Goal: Task Accomplishment & Management: Manage account settings

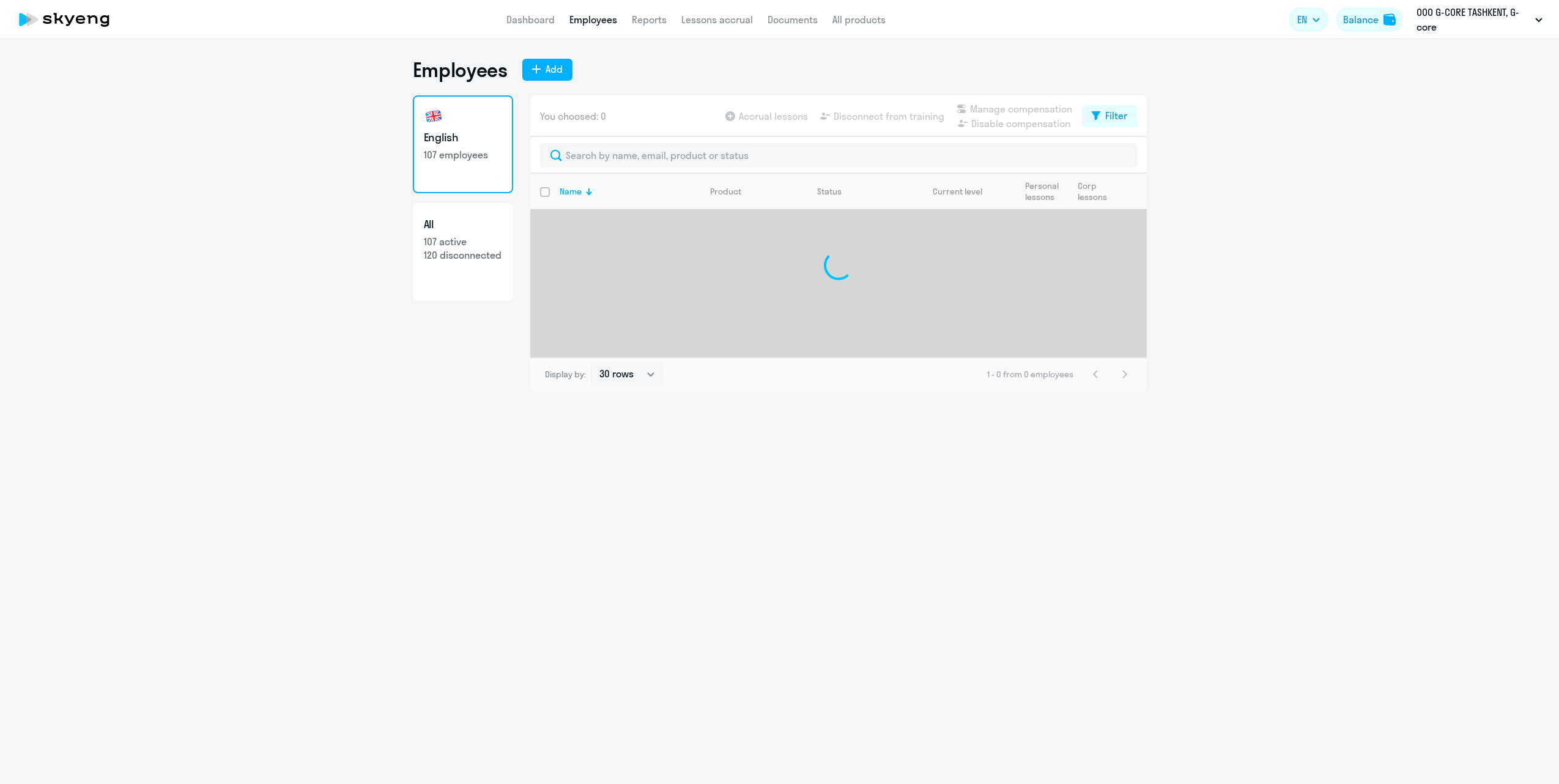
select select "30"
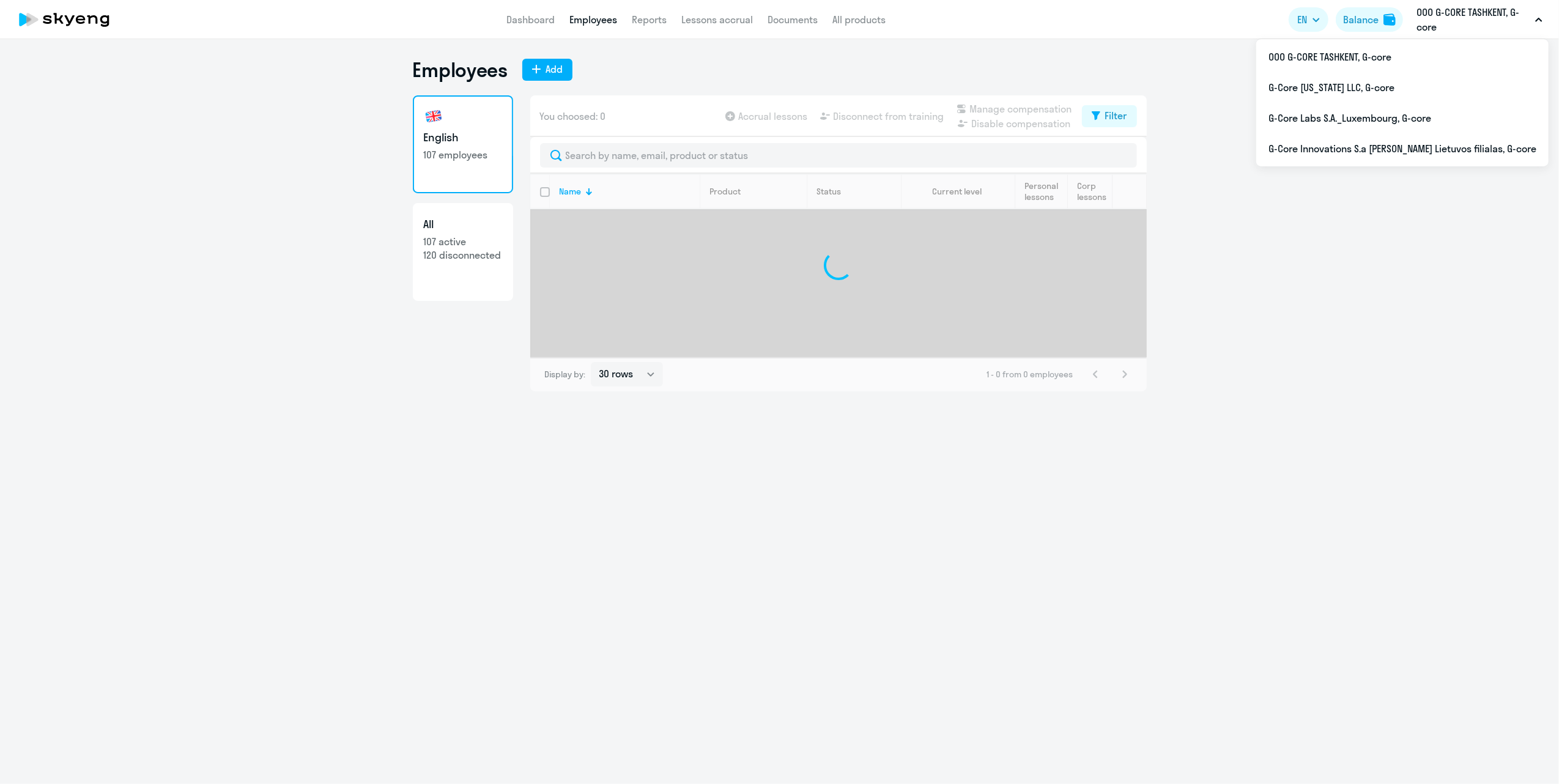
click at [1484, 18] on p "ООО G-CORE TASHKENT, G-core" at bounding box center [1474, 20] width 114 height 30
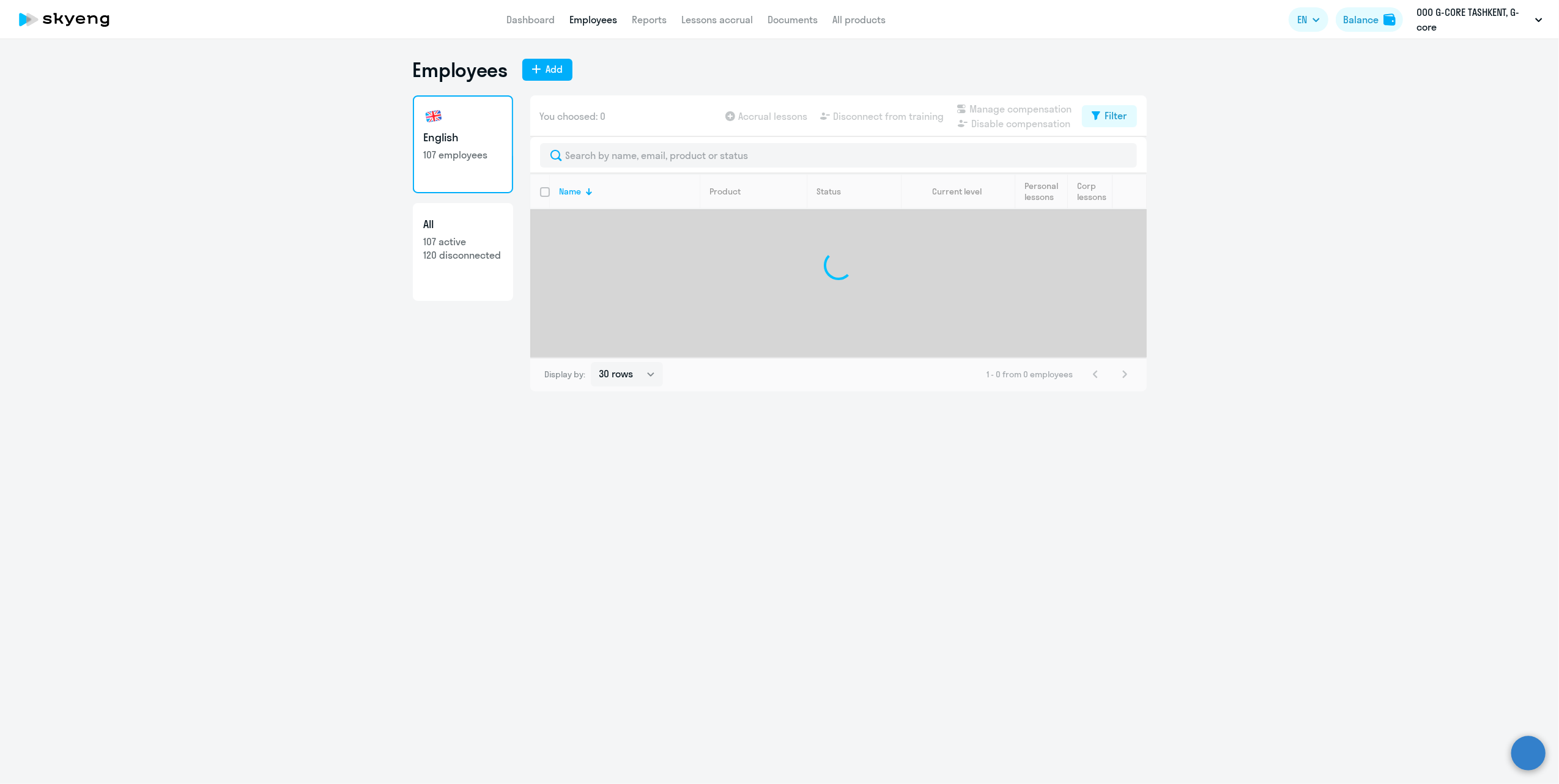
click at [1484, 18] on p "ООО G-CORE TASHKENT, G-core" at bounding box center [1474, 20] width 114 height 30
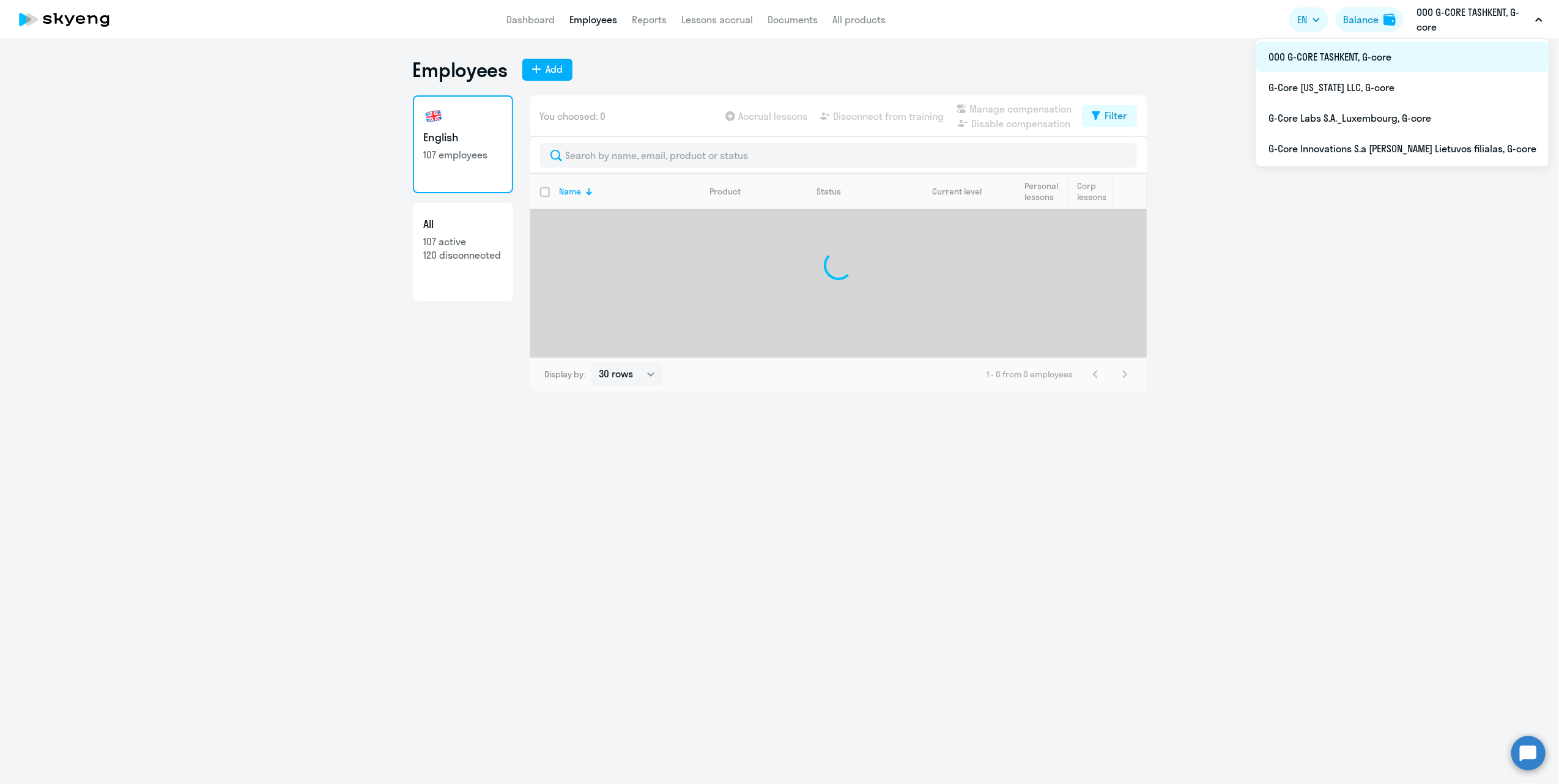
click at [1397, 54] on li "ООО G-CORE TASHKENT, G-core" at bounding box center [1403, 57] width 293 height 31
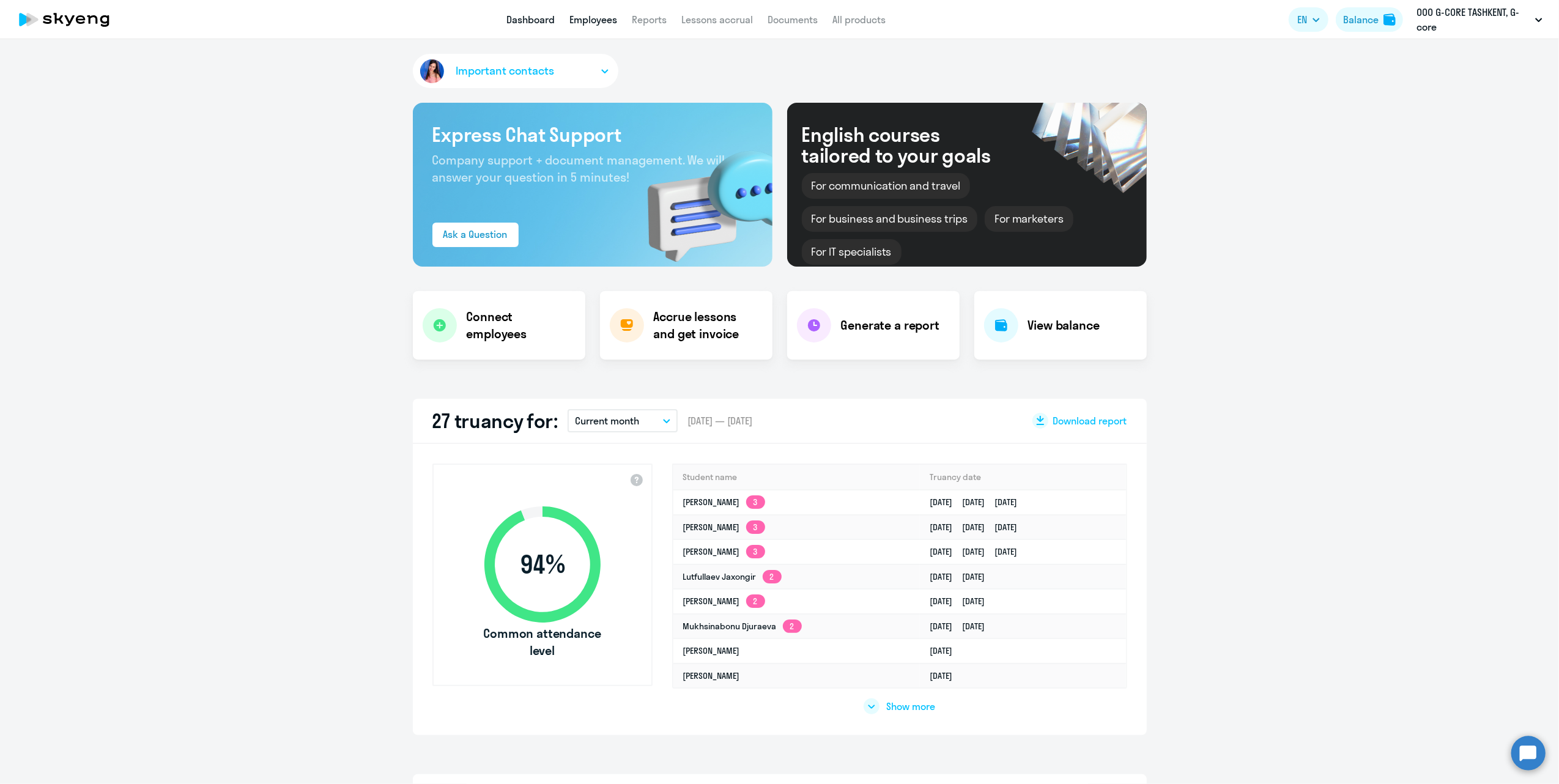
click at [596, 23] on link "Employees" at bounding box center [593, 20] width 48 height 12
select select "30"
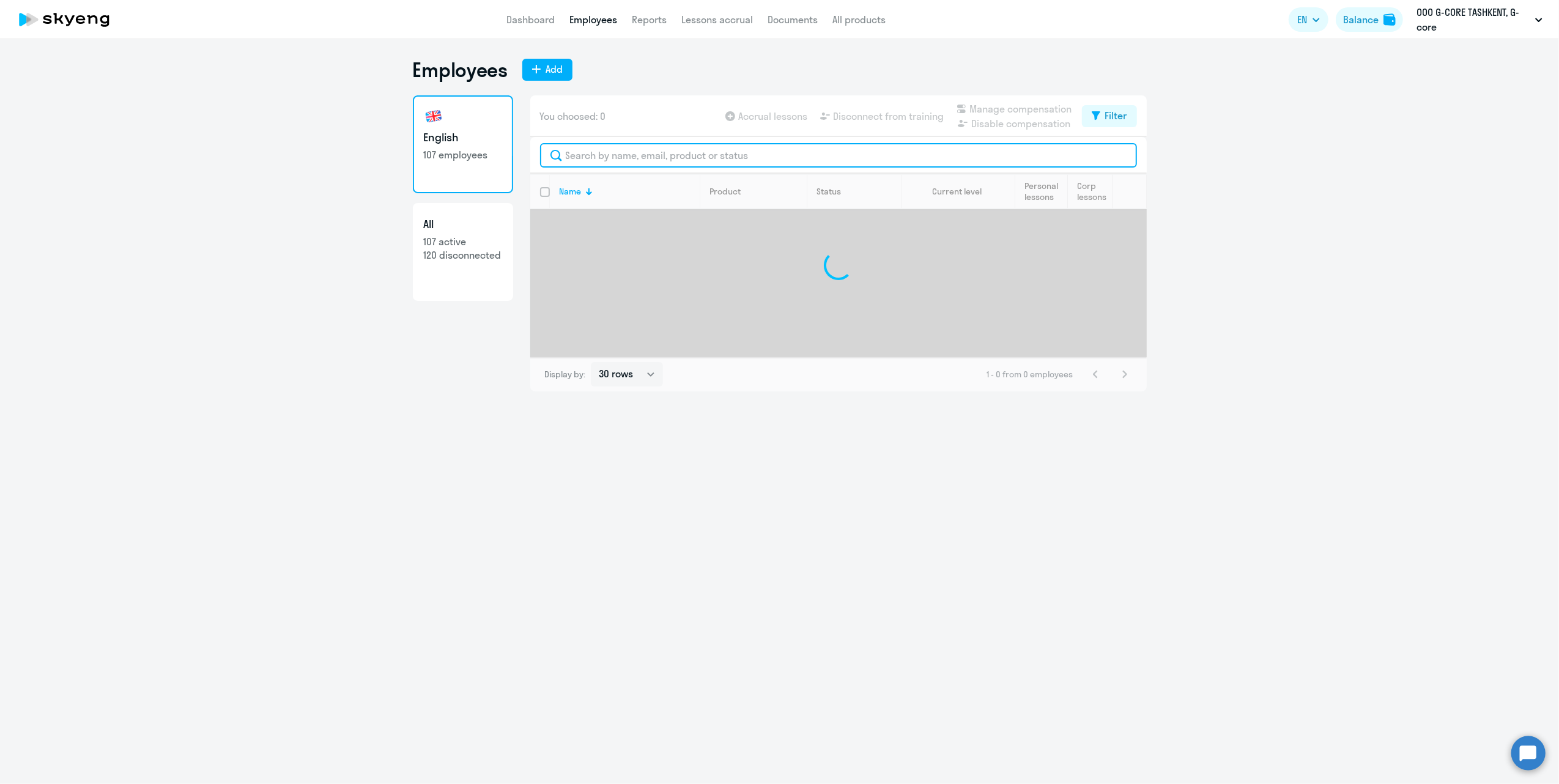
click at [621, 157] on input "text" at bounding box center [838, 156] width 597 height 25
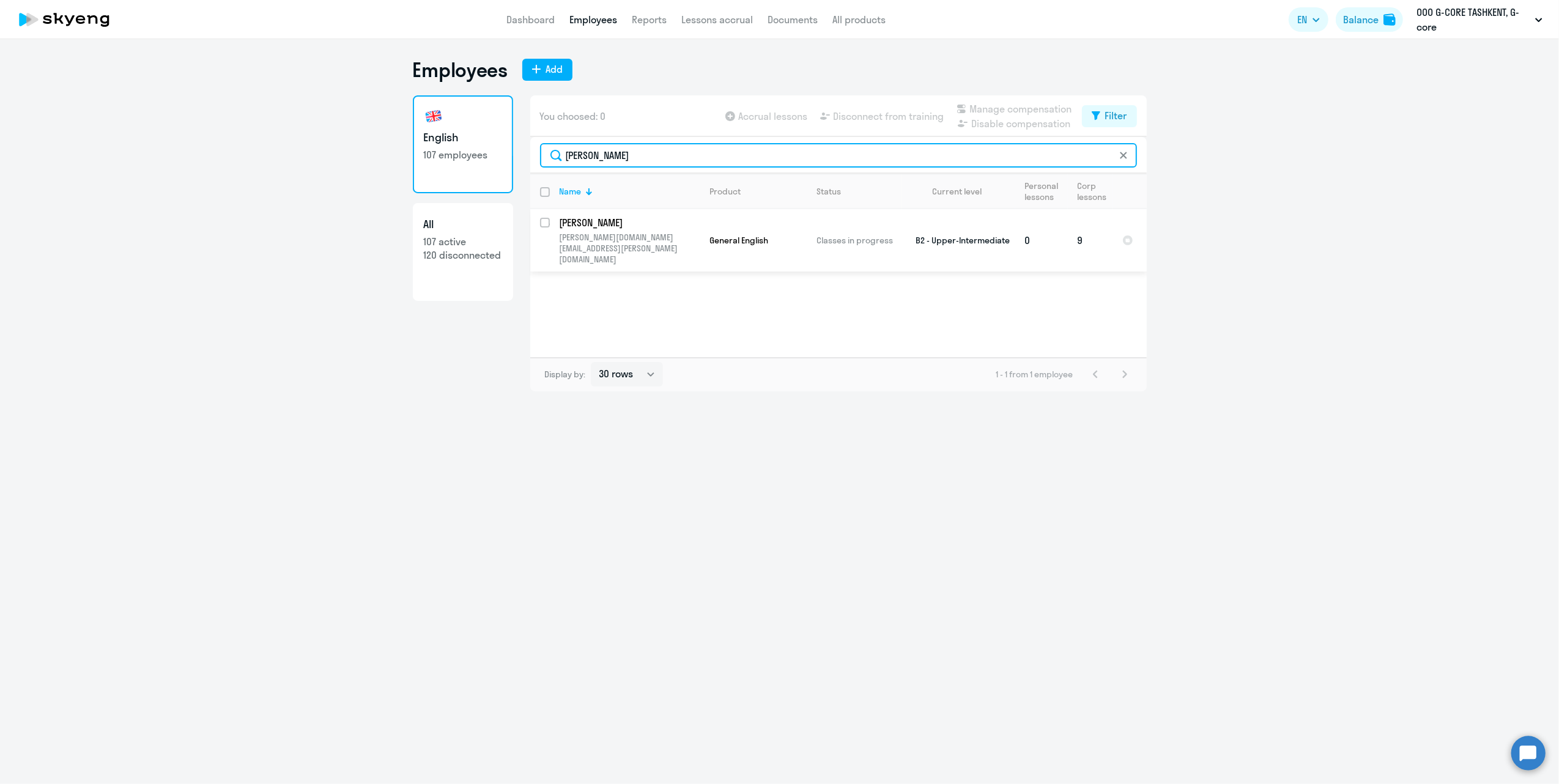
type input "[PERSON_NAME]"
click at [668, 231] on p "[PERSON_NAME][DOMAIN_NAME][EMAIL_ADDRESS][PERSON_NAME][DOMAIN_NAME]" at bounding box center [630, 248] width 140 height 33
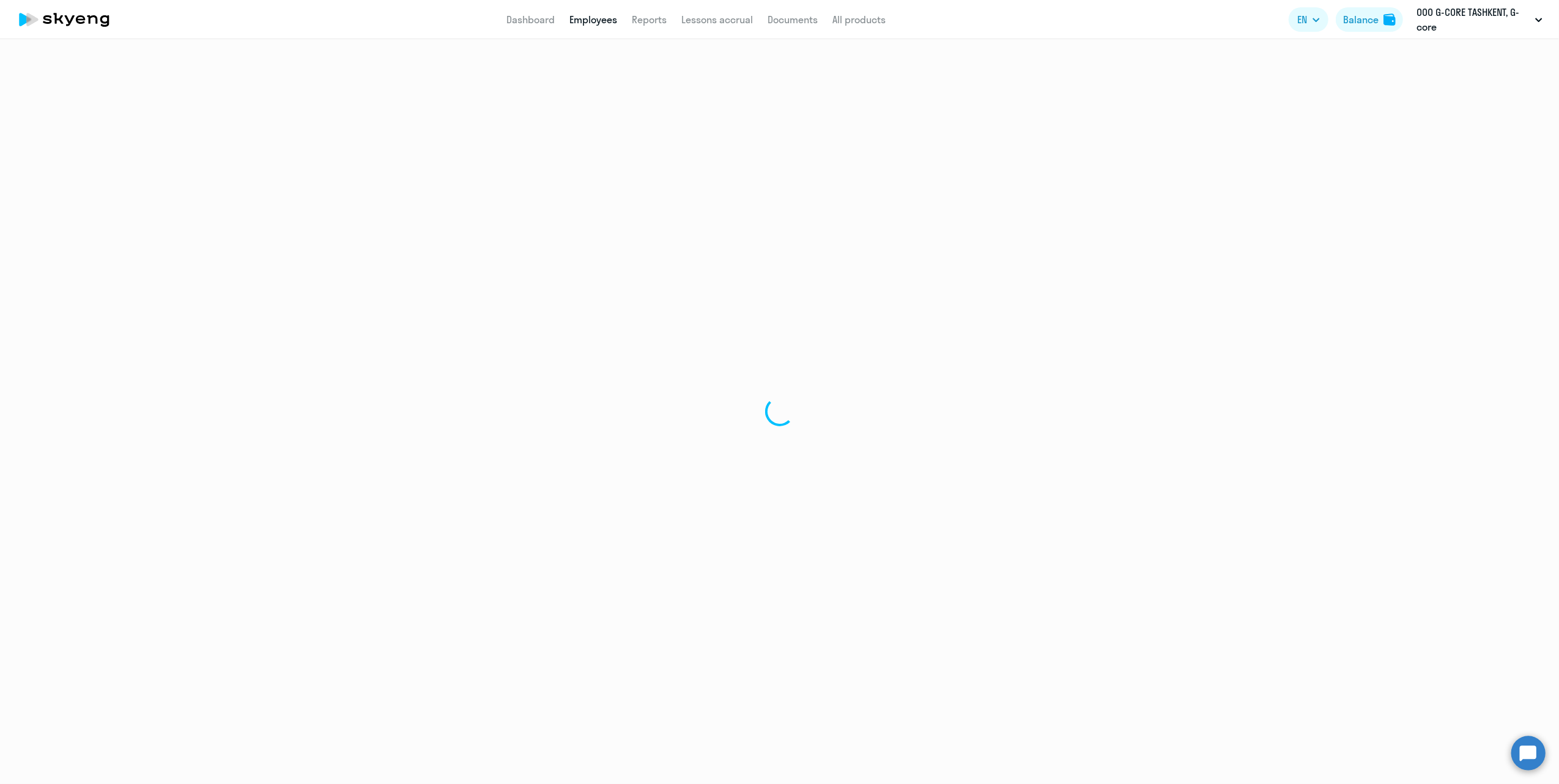
select select "english"
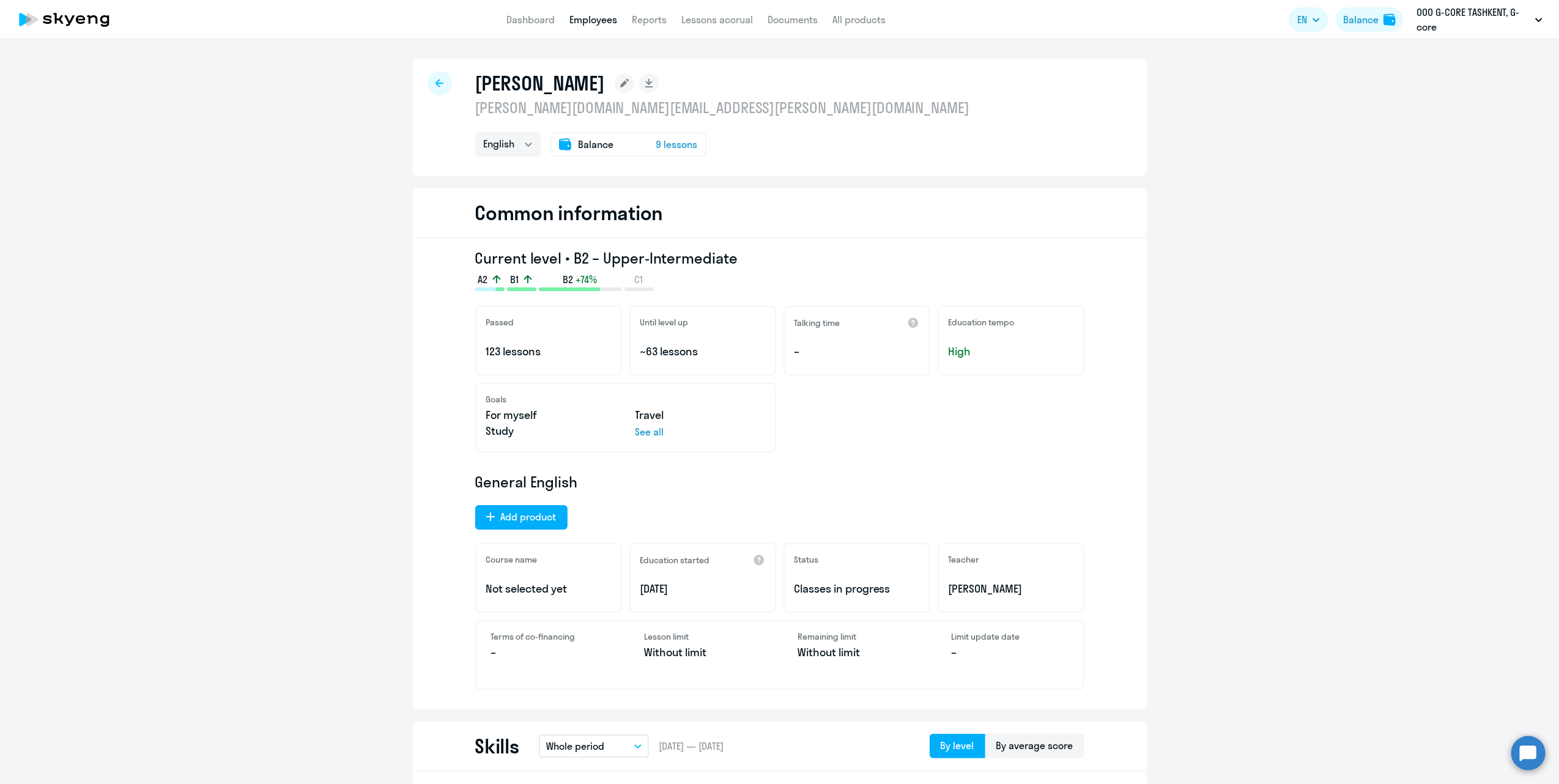
click at [602, 21] on link "Employees" at bounding box center [593, 20] width 48 height 12
select select "30"
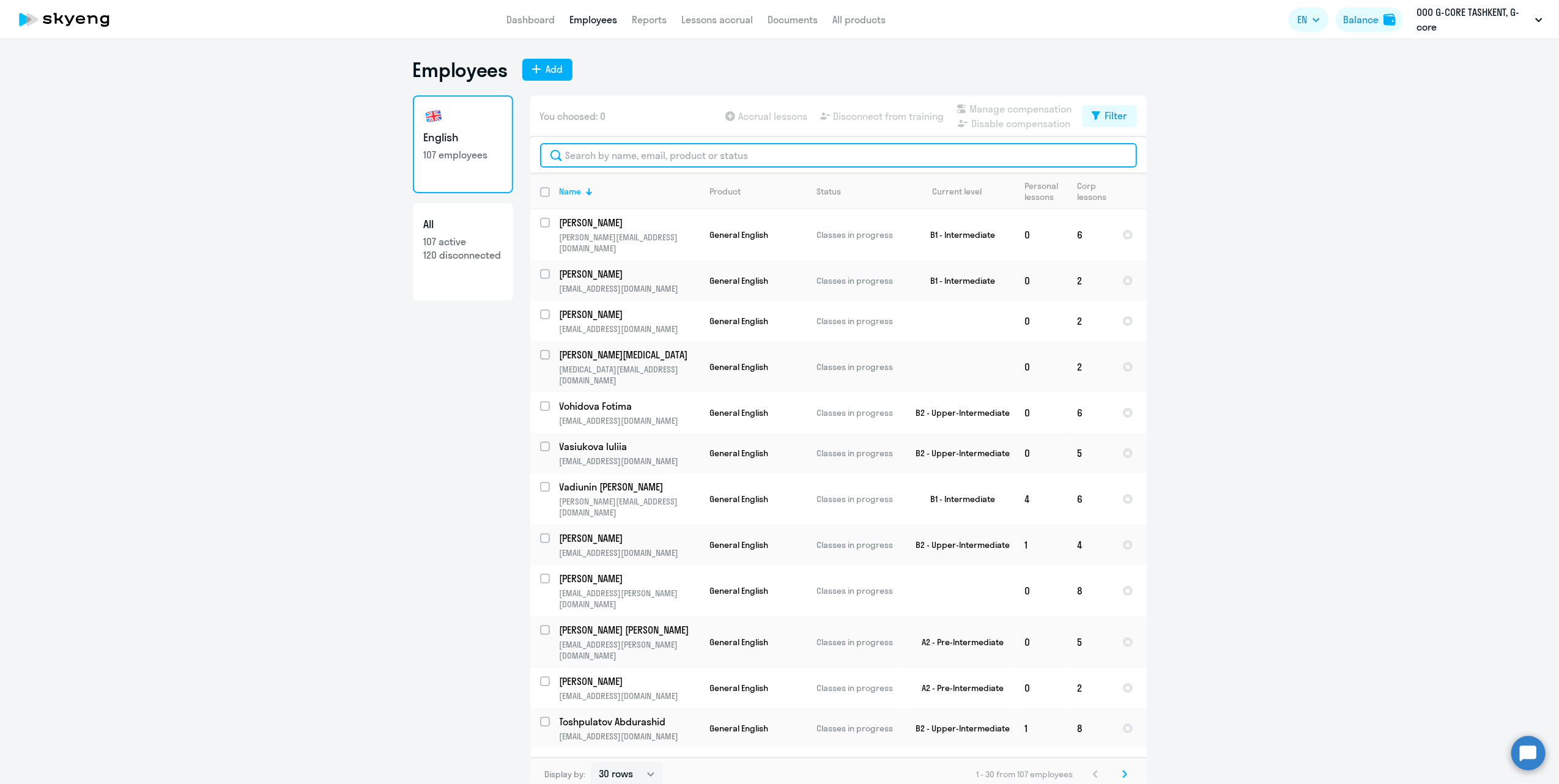
click at [627, 157] on input "text" at bounding box center [838, 156] width 597 height 25
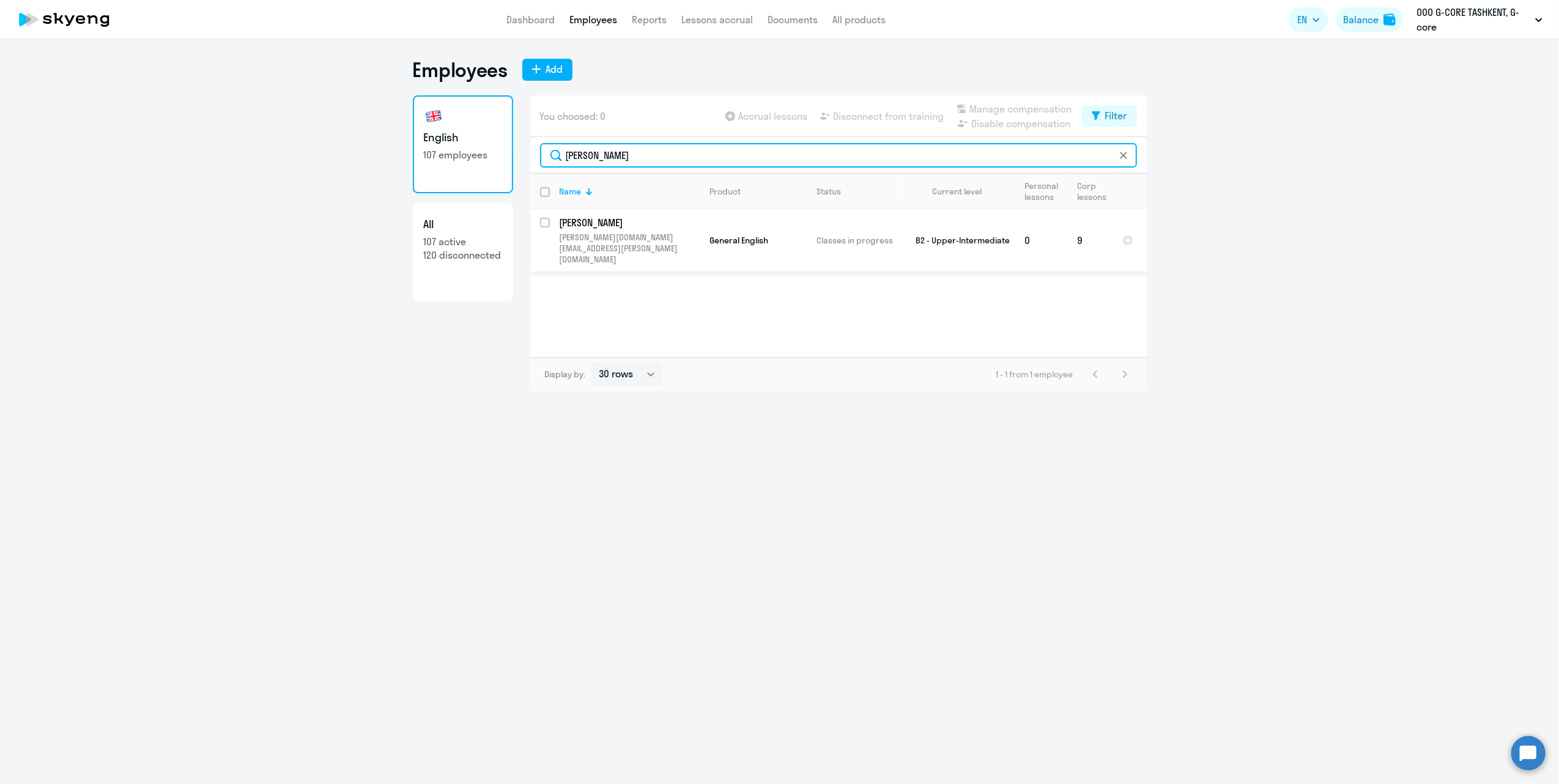
type input "[PERSON_NAME]"
click at [547, 226] on input "select row 36935839" at bounding box center [553, 230] width 25 height 25
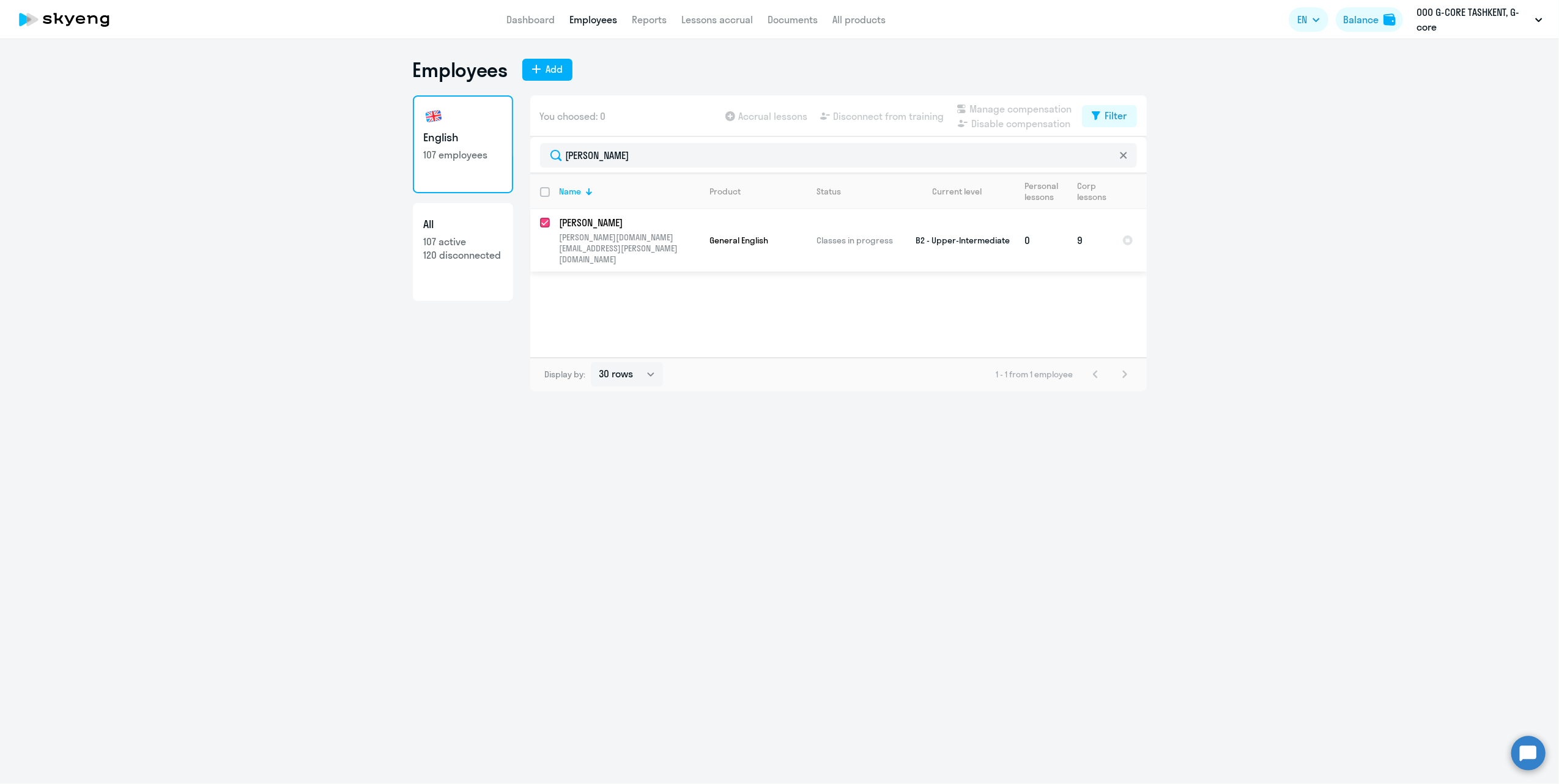
checkbox input "true"
click at [892, 118] on span "Disconnect from training" at bounding box center [888, 116] width 111 height 15
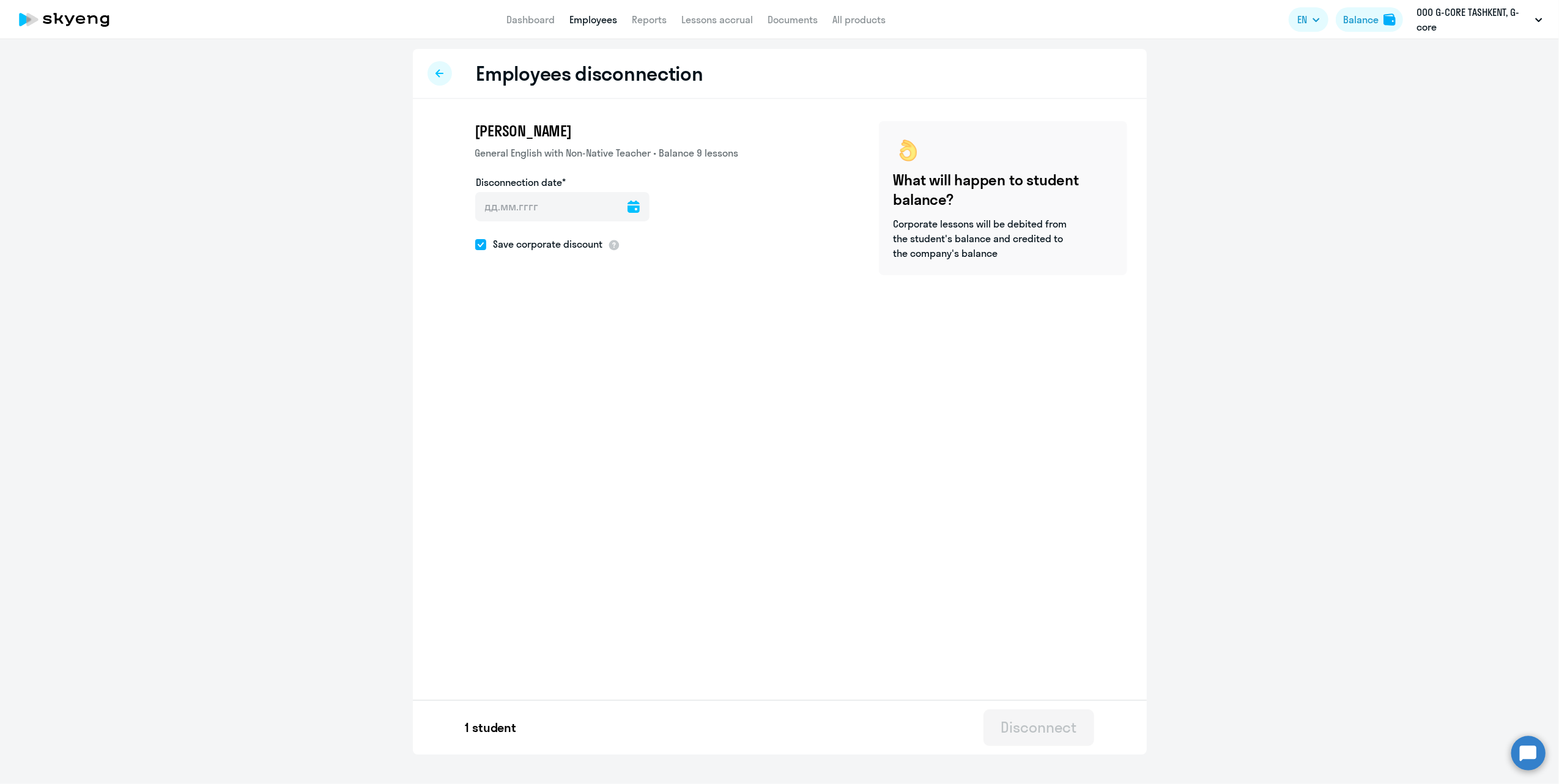
click at [627, 201] on icon at bounding box center [633, 207] width 12 height 12
click at [564, 396] on span "27" at bounding box center [566, 398] width 22 height 22
type input "[DATE]"
click at [1055, 728] on div "Disconnect" at bounding box center [1039, 727] width 76 height 20
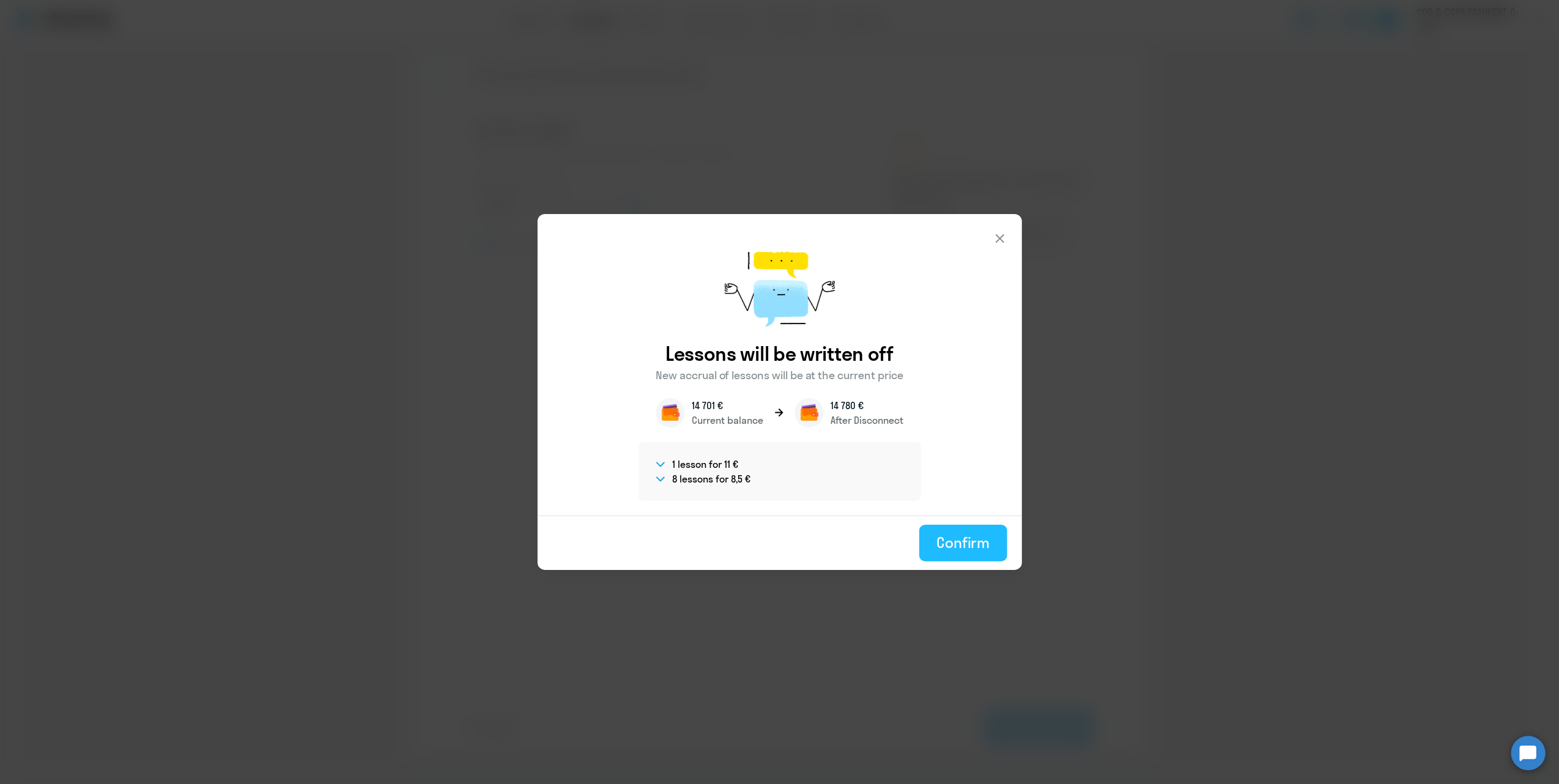
click at [965, 542] on div "Confirm" at bounding box center [963, 543] width 53 height 20
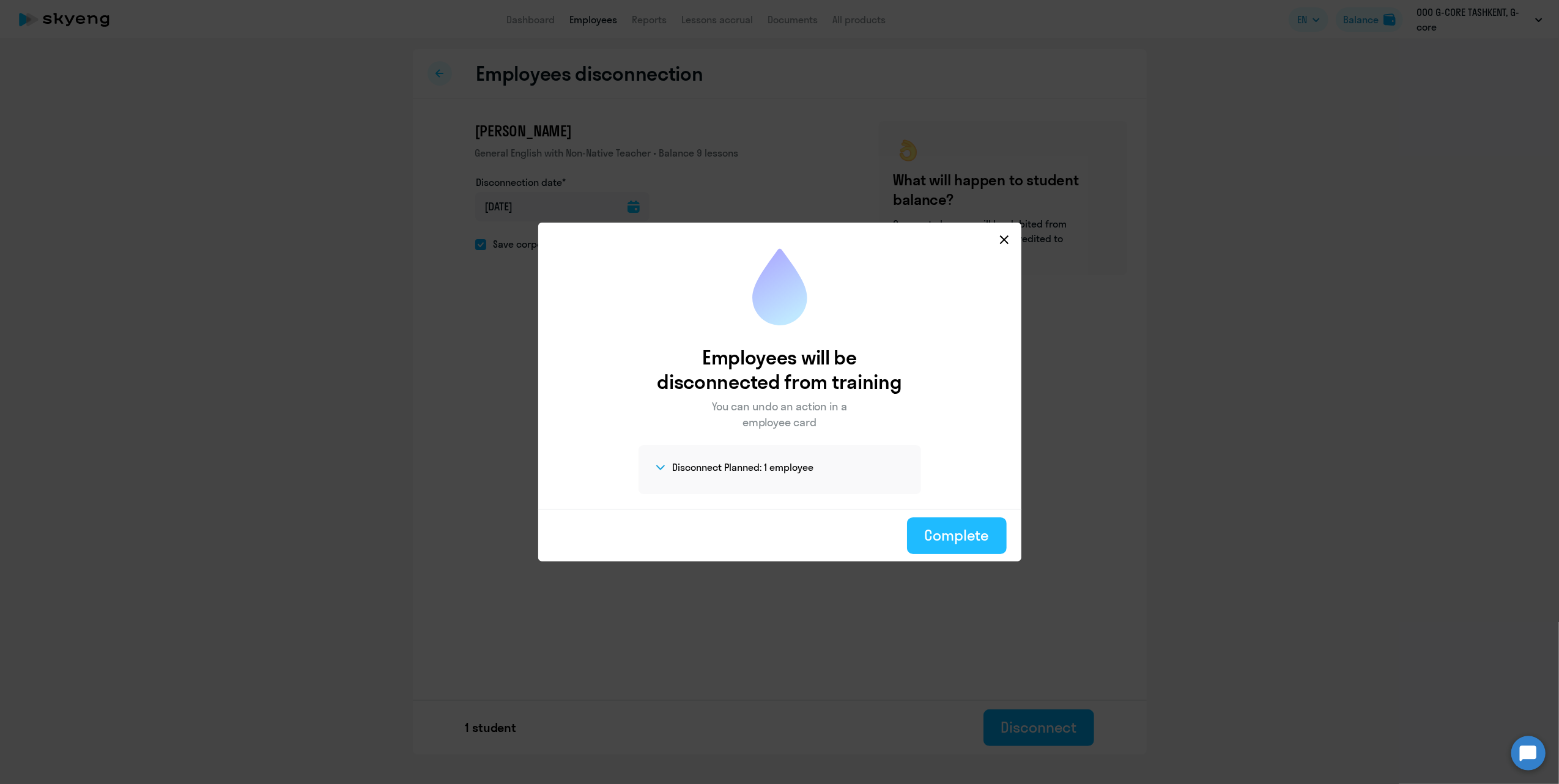
click at [976, 540] on div "Complete" at bounding box center [956, 535] width 65 height 20
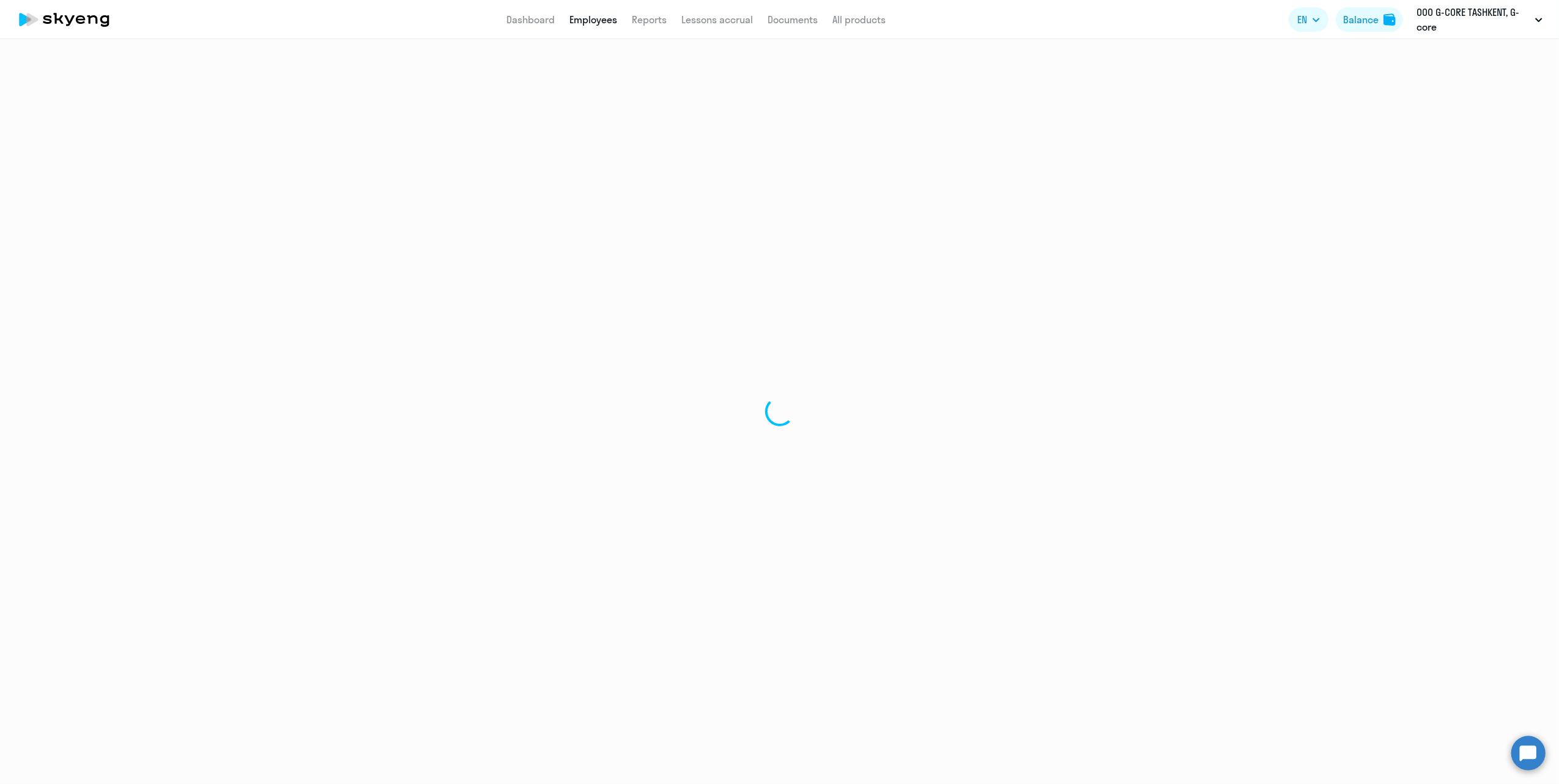
select select "30"
